Goal: Transaction & Acquisition: Purchase product/service

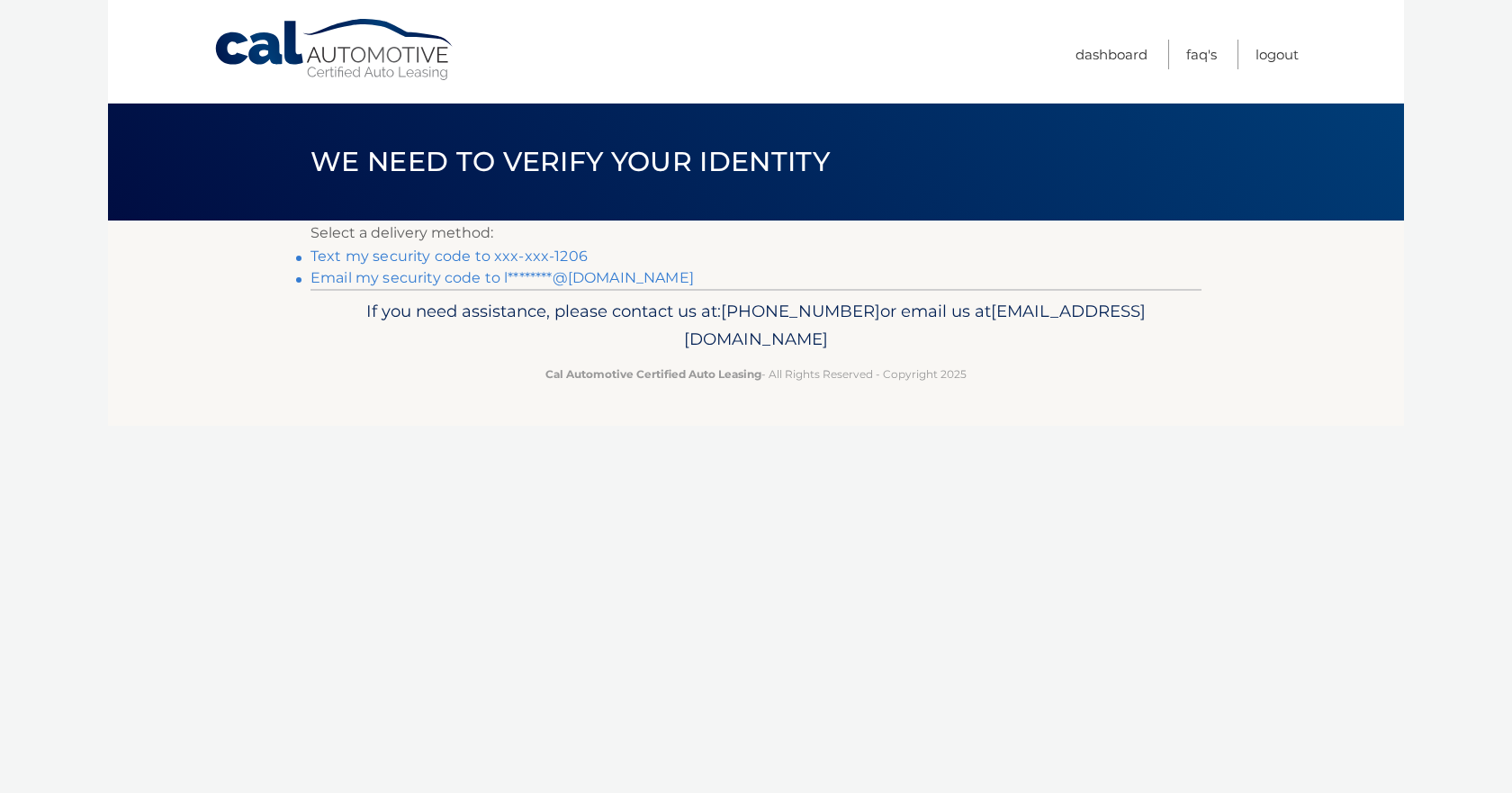
click at [492, 257] on link "Text my security code to xxx-xxx-1206" at bounding box center [449, 257] width 277 height 17
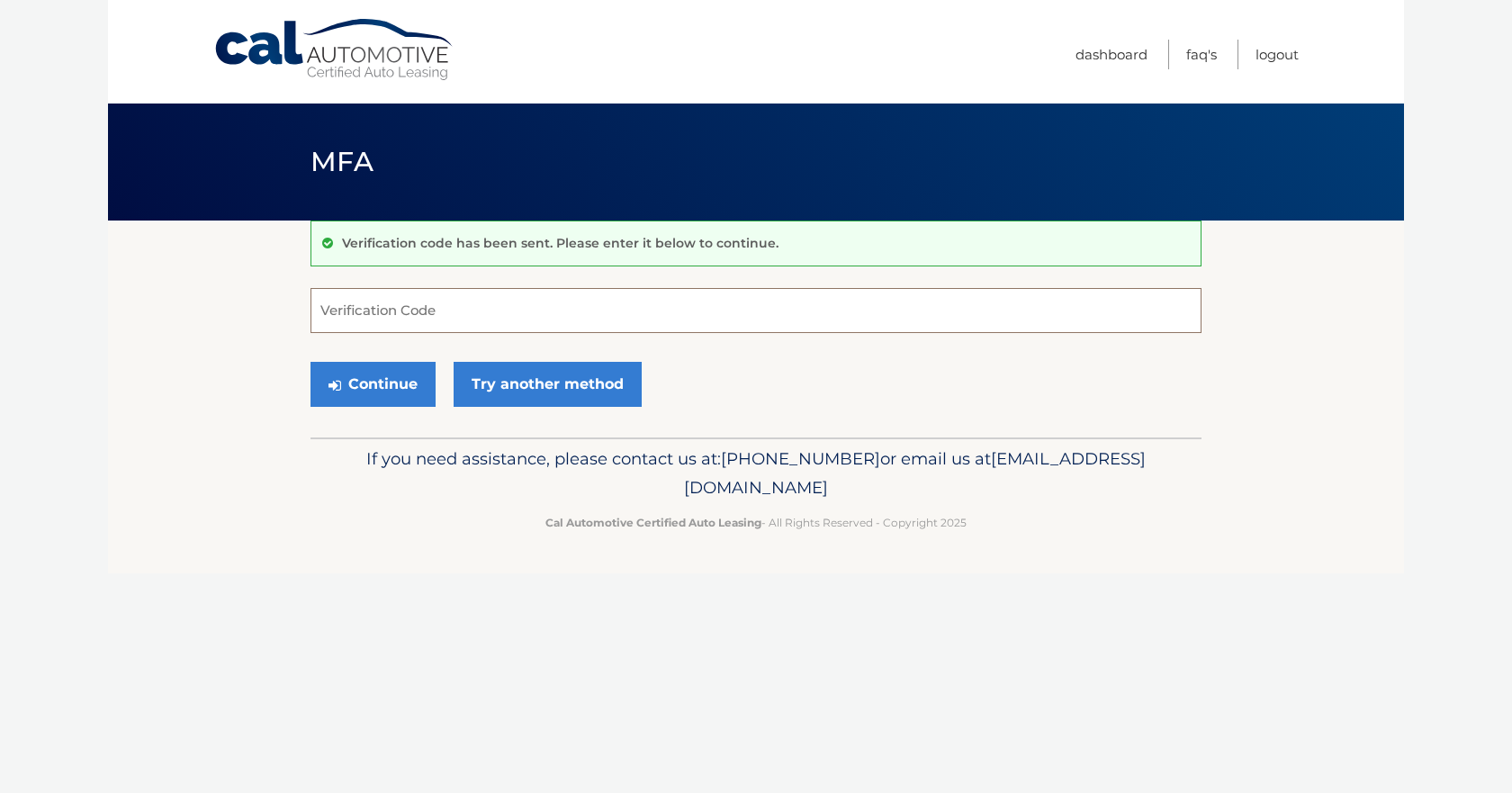
click at [407, 314] on input "Verification Code" at bounding box center [756, 311] width 891 height 45
type input "334497"
click at [399, 387] on button "Continue" at bounding box center [373, 384] width 125 height 45
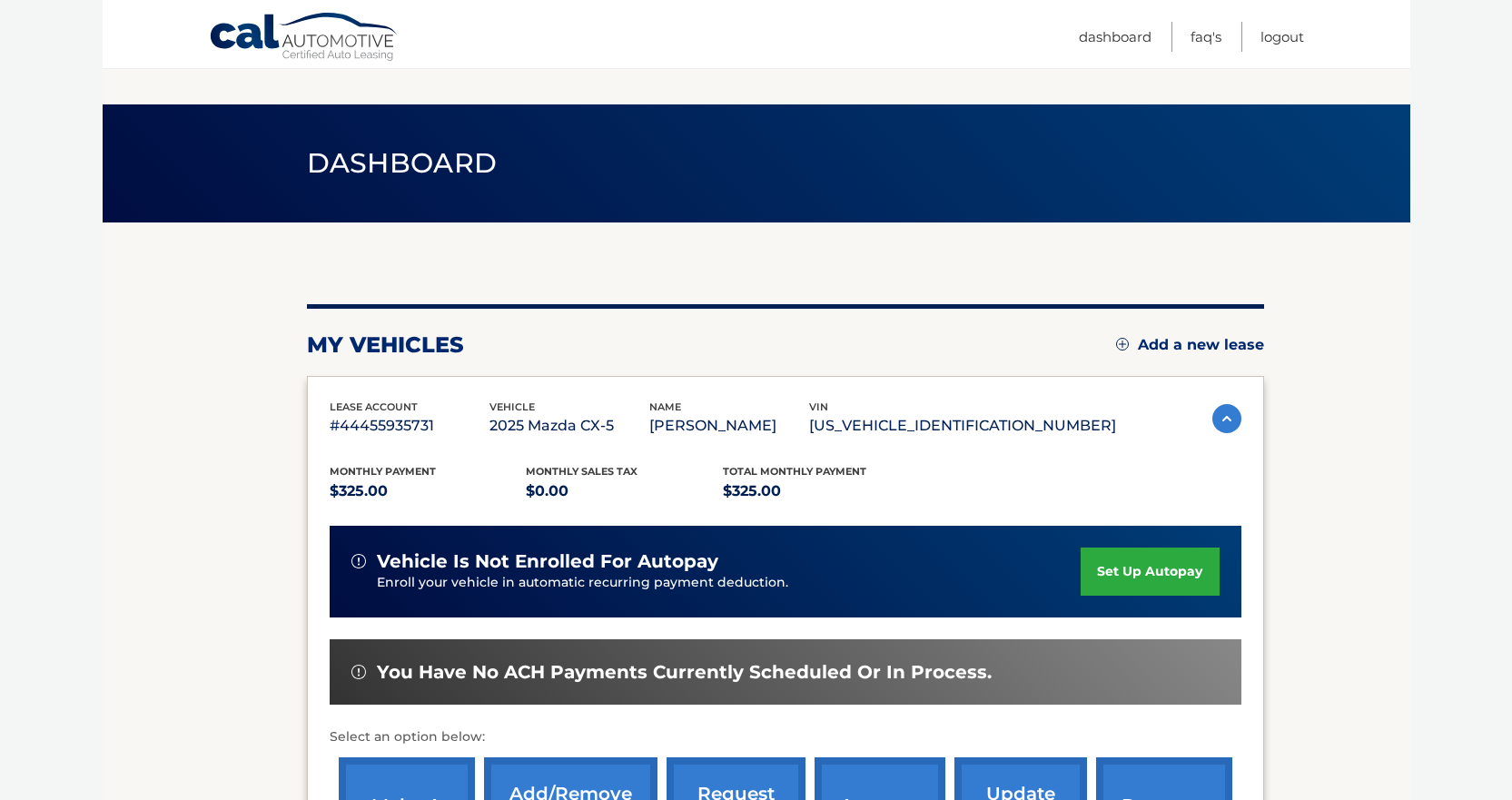
scroll to position [91, 0]
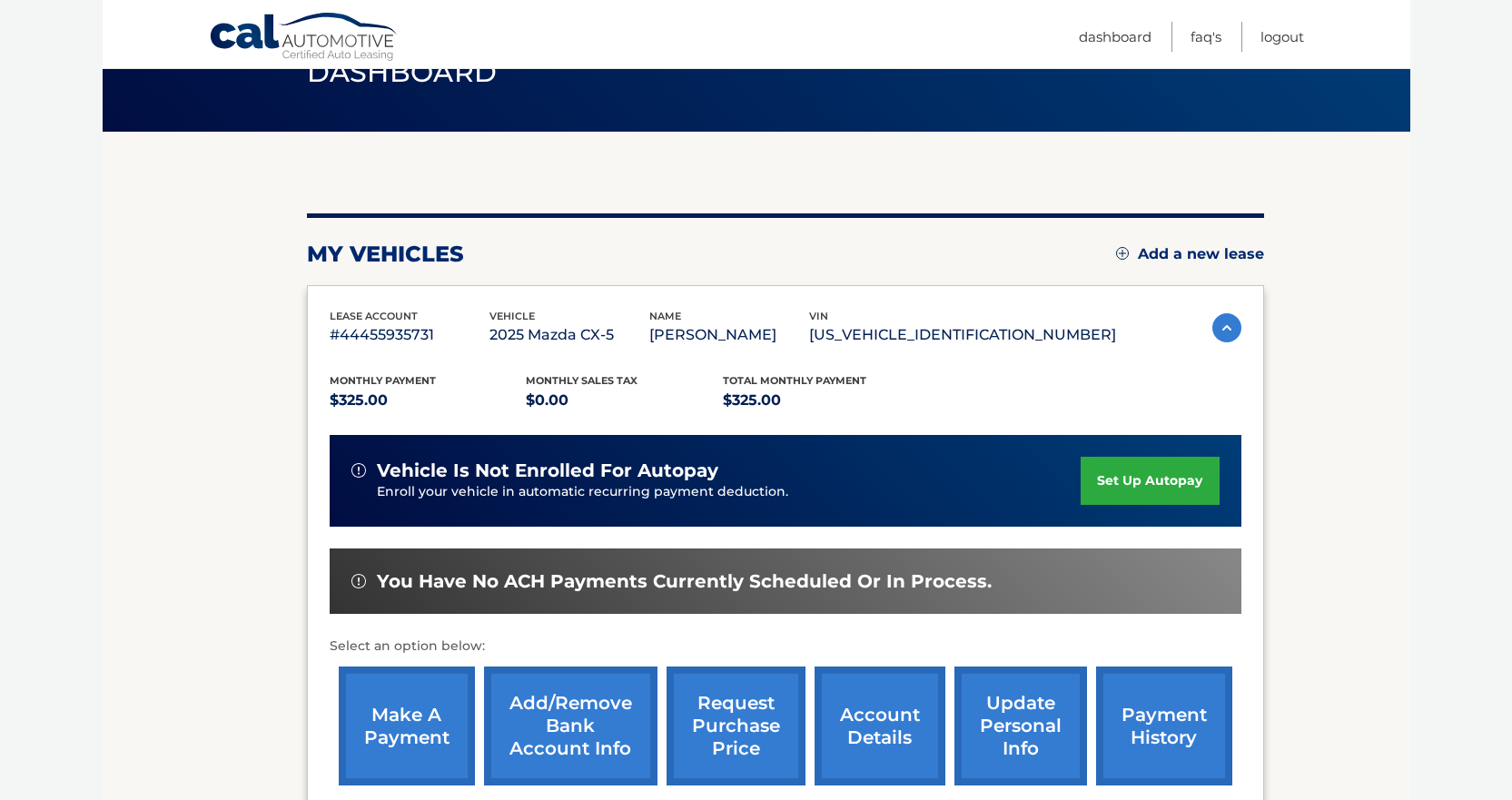
click at [380, 743] on link "make a payment" at bounding box center [407, 727] width 136 height 119
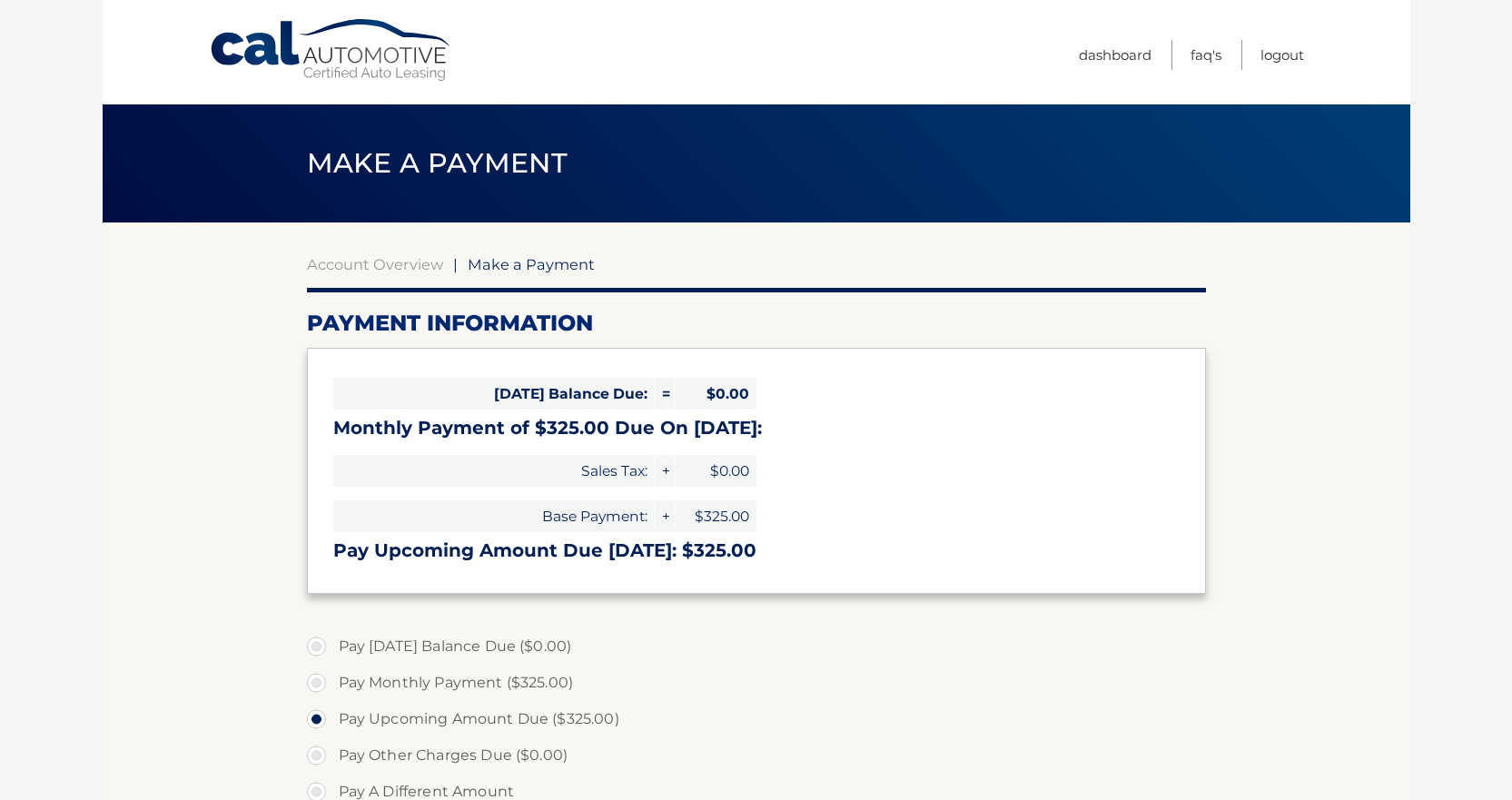
select select "YmI1OGYzNjctYWU4Mi00ODBlLWJhNjktY2E4ZjE3NWQxY2M2"
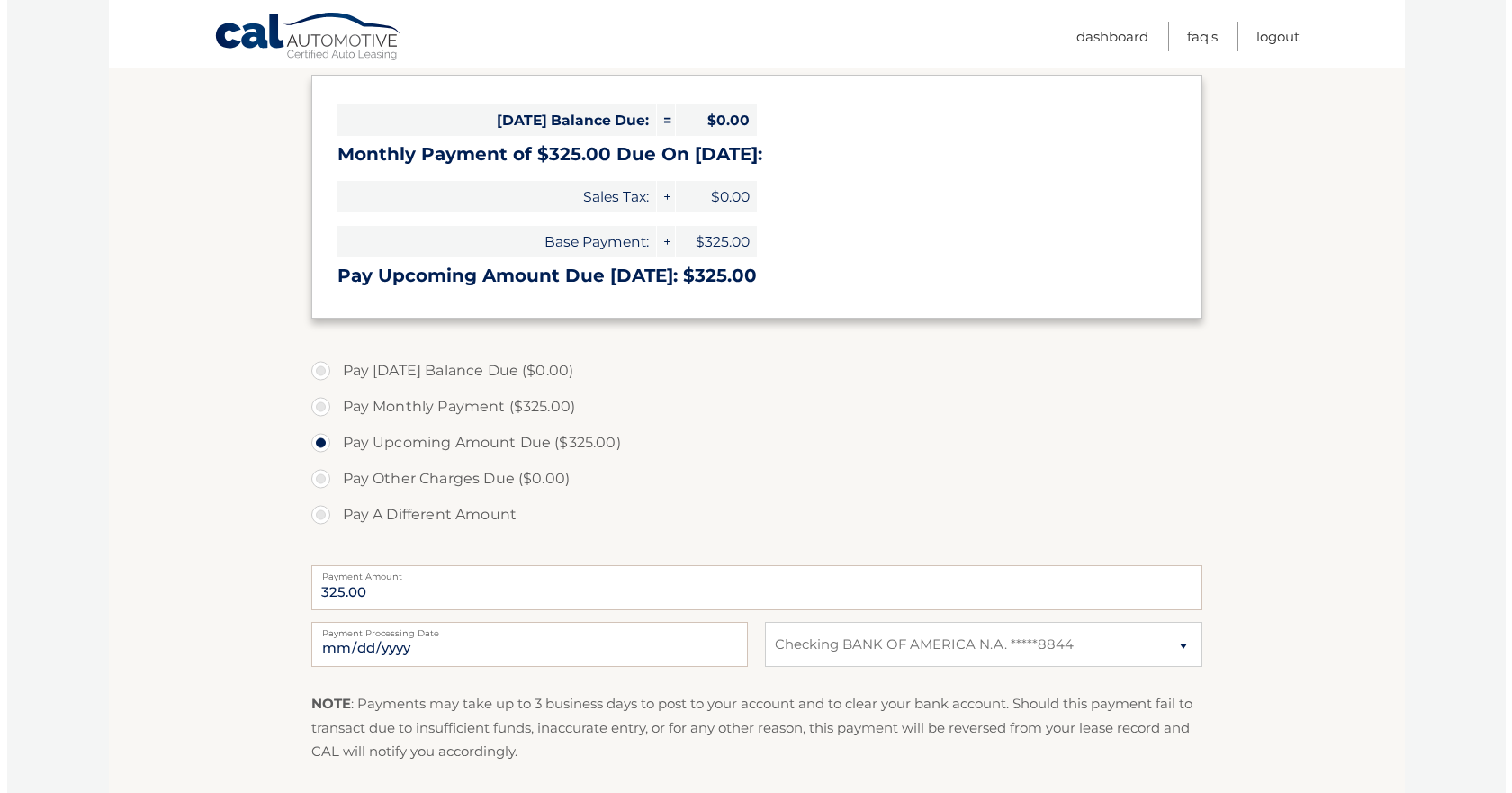
scroll to position [360, 0]
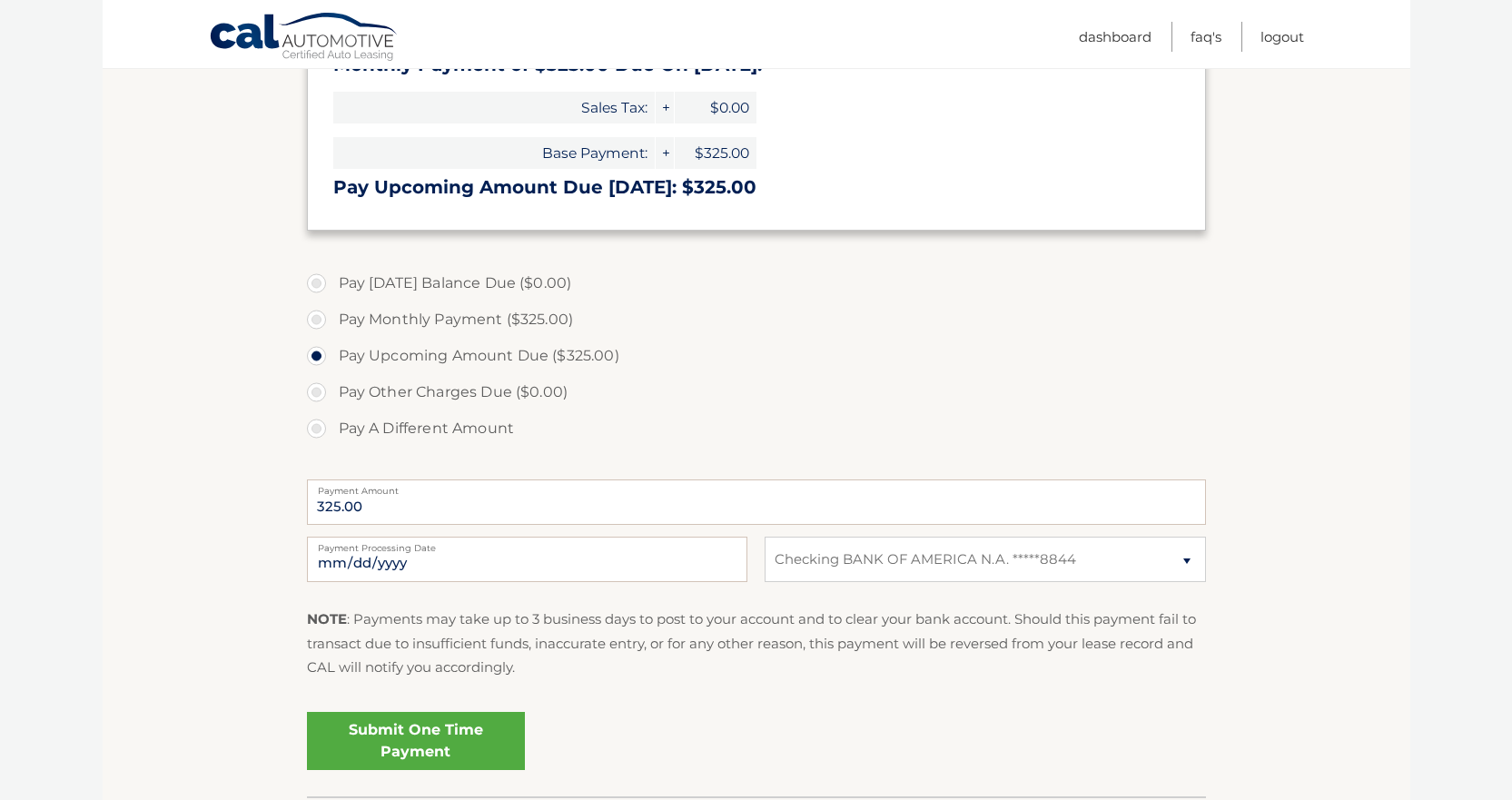
click at [403, 736] on link "Submit One Time Payment" at bounding box center [416, 740] width 218 height 58
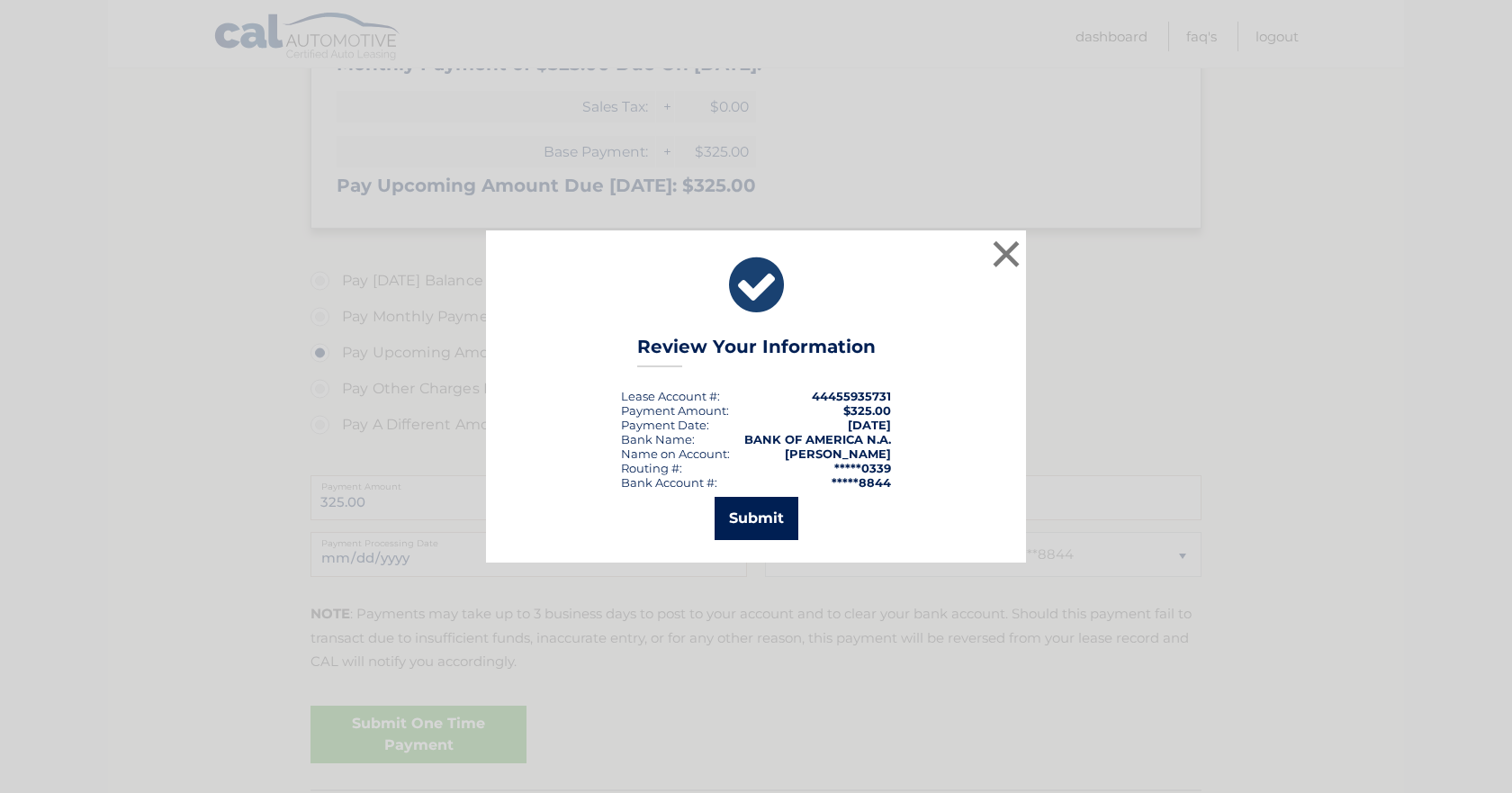
click at [747, 510] on button "Submit" at bounding box center [756, 519] width 84 height 43
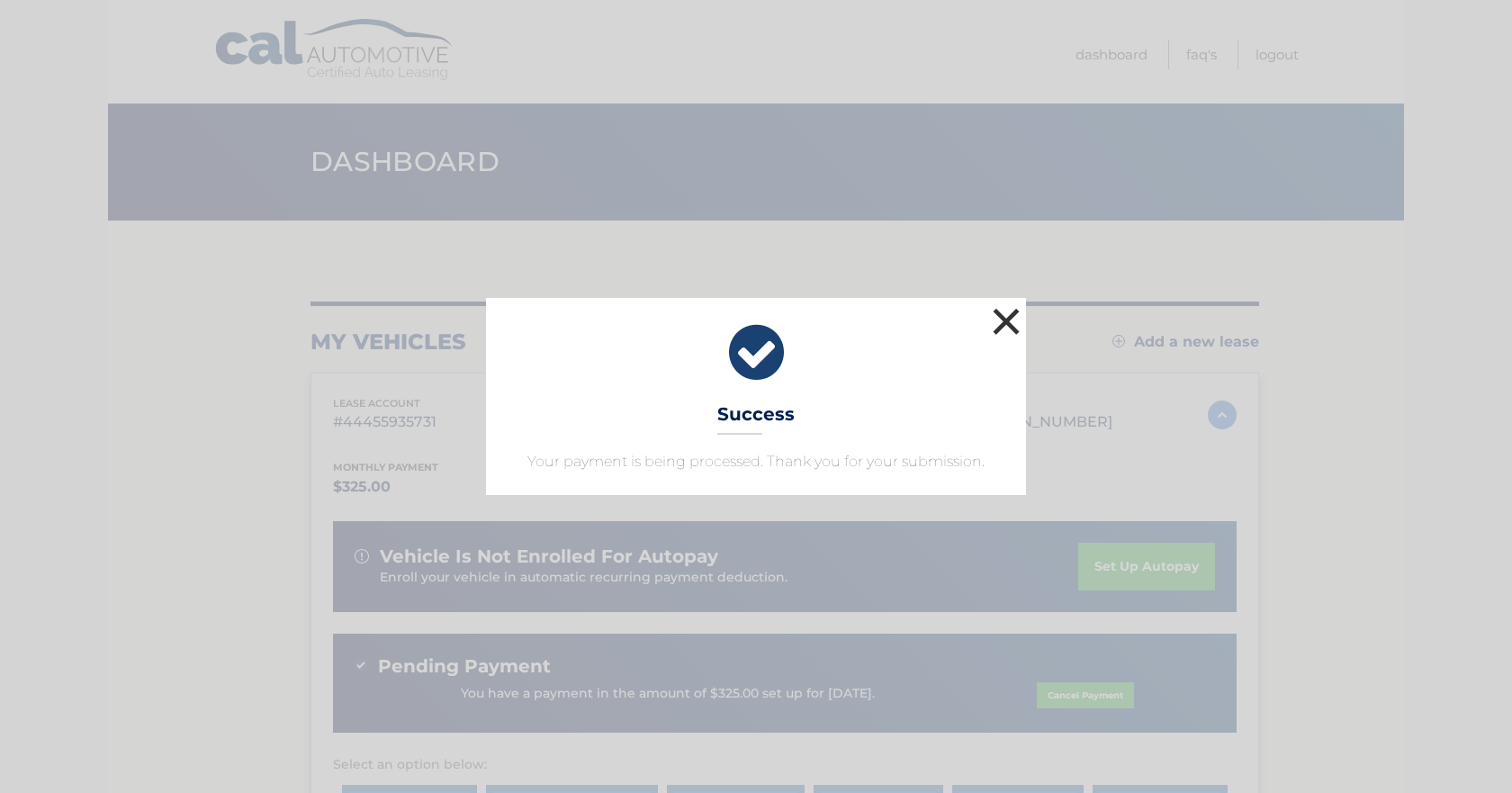
click at [1007, 312] on button "×" at bounding box center [1006, 321] width 36 height 36
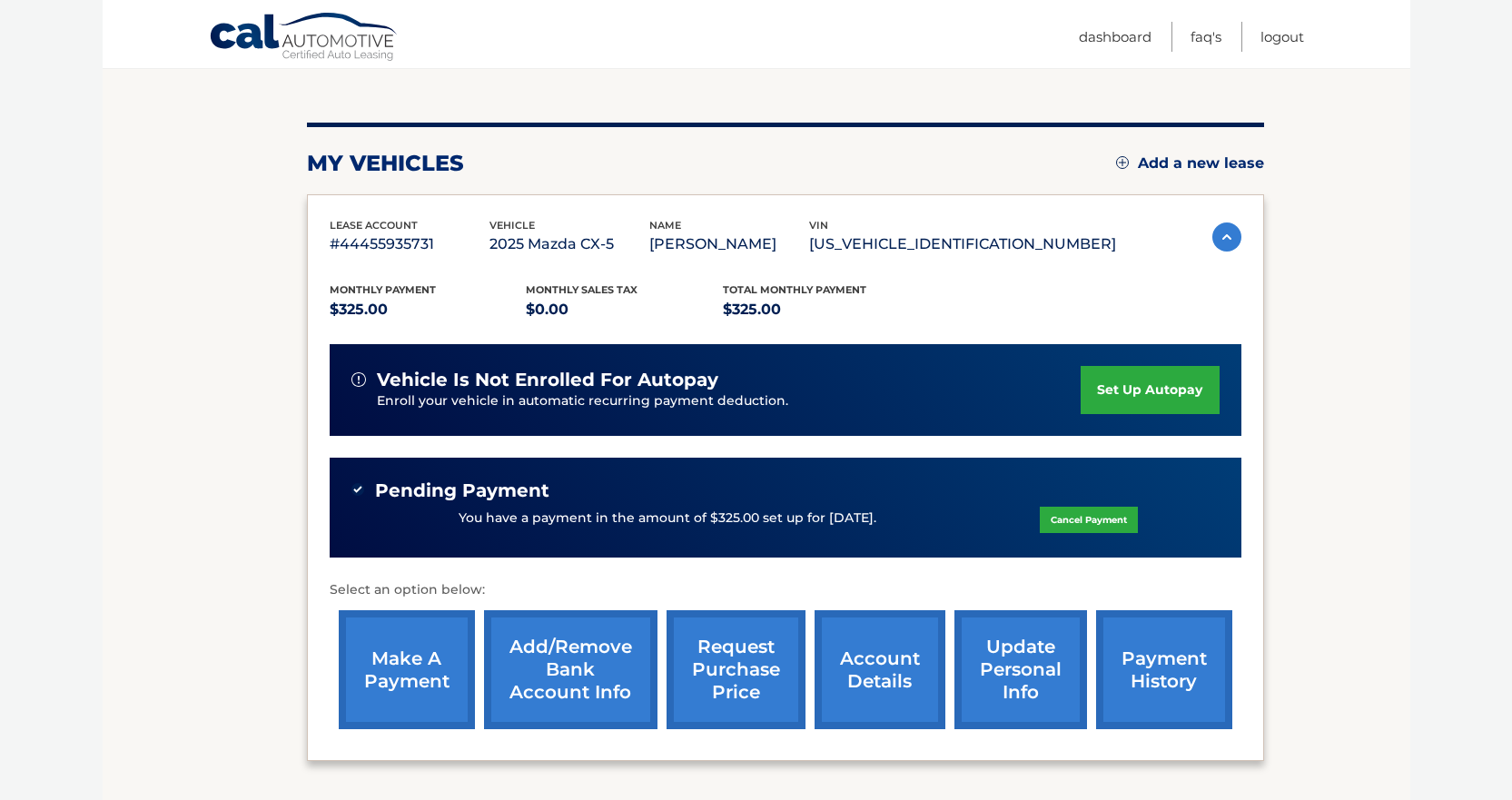
scroll to position [273, 0]
